Goal: Find specific page/section: Find specific page/section

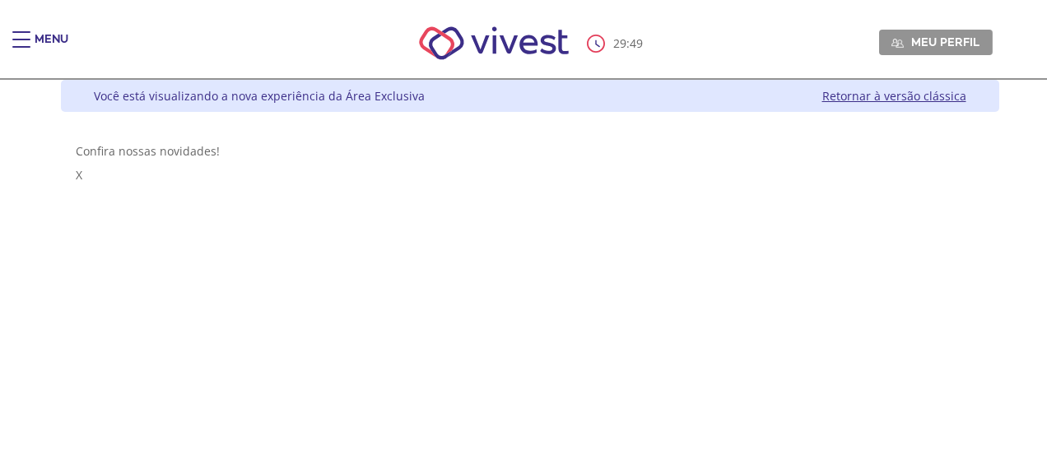
click at [44, 39] on div "Menu" at bounding box center [52, 47] width 34 height 33
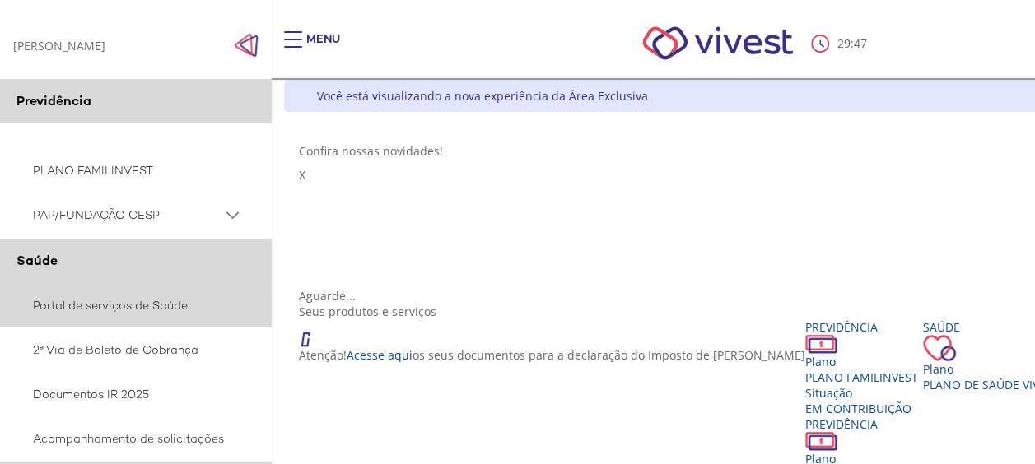
click at [176, 309] on link "Portal de serviços de Saúde" at bounding box center [136, 305] width 272 height 44
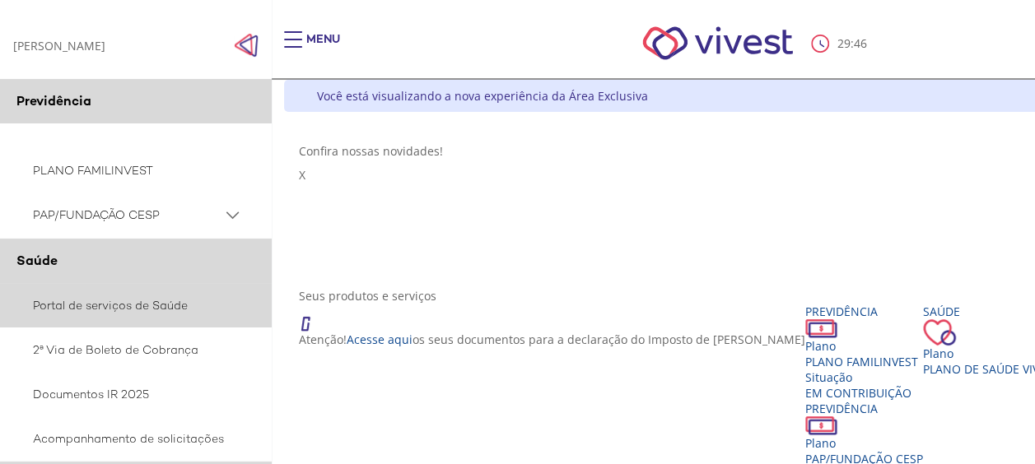
click at [171, 303] on link "Portal de serviços de Saúde" at bounding box center [136, 305] width 272 height 44
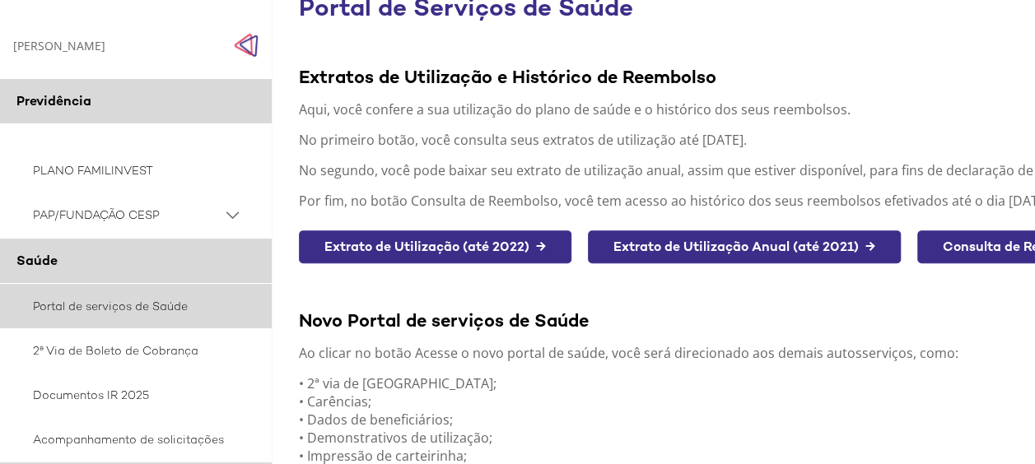
click at [81, 313] on link "Portal de serviços de Saúde" at bounding box center [136, 306] width 272 height 44
click at [125, 301] on link "Portal de serviços de Saúde" at bounding box center [136, 306] width 272 height 44
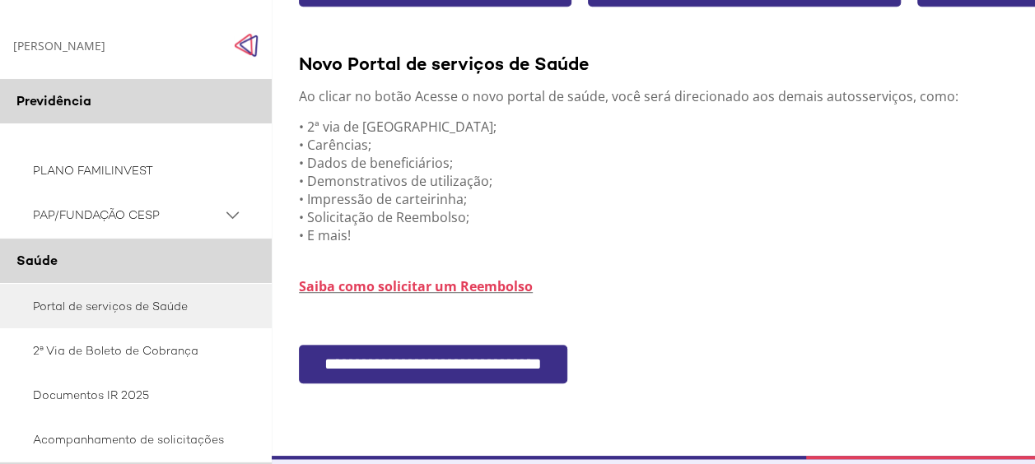
scroll to position [476, 0]
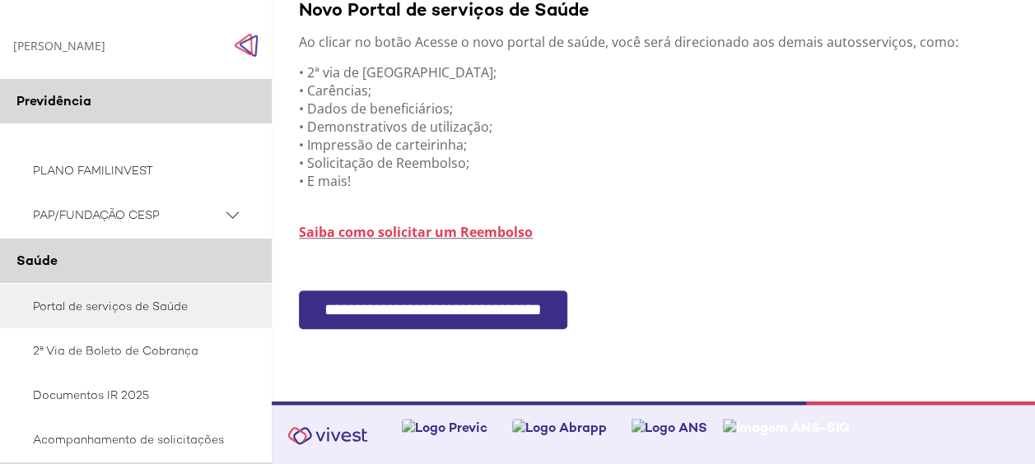
click at [484, 310] on input "**********" at bounding box center [433, 310] width 268 height 39
